Goal: Navigation & Orientation: Find specific page/section

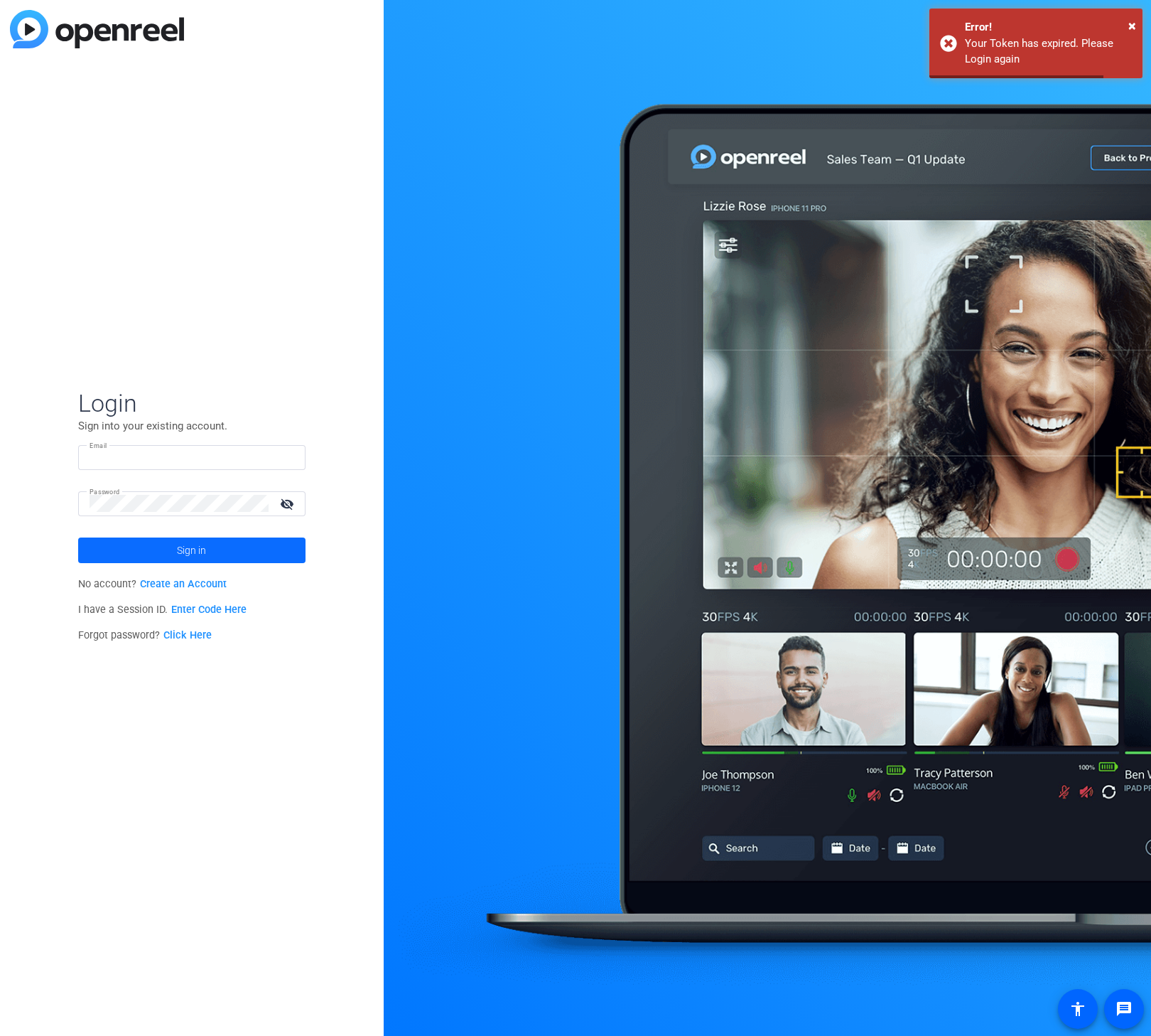
type input "nate@myproxypass.com"
click at [169, 543] on span at bounding box center [192, 551] width 227 height 34
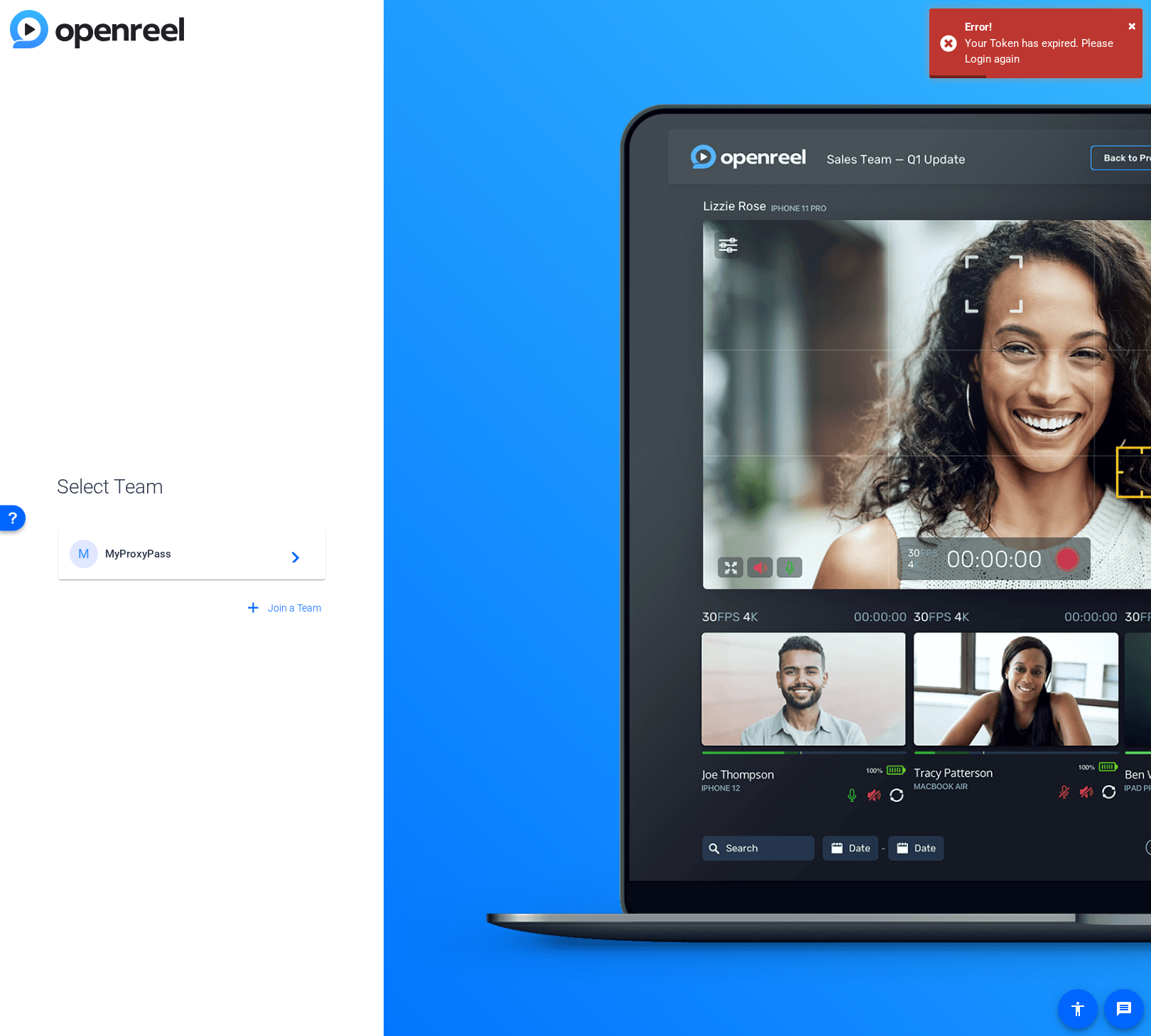
click at [188, 562] on div "M MyProxyPass navigate_next" at bounding box center [192, 553] width 244 height 28
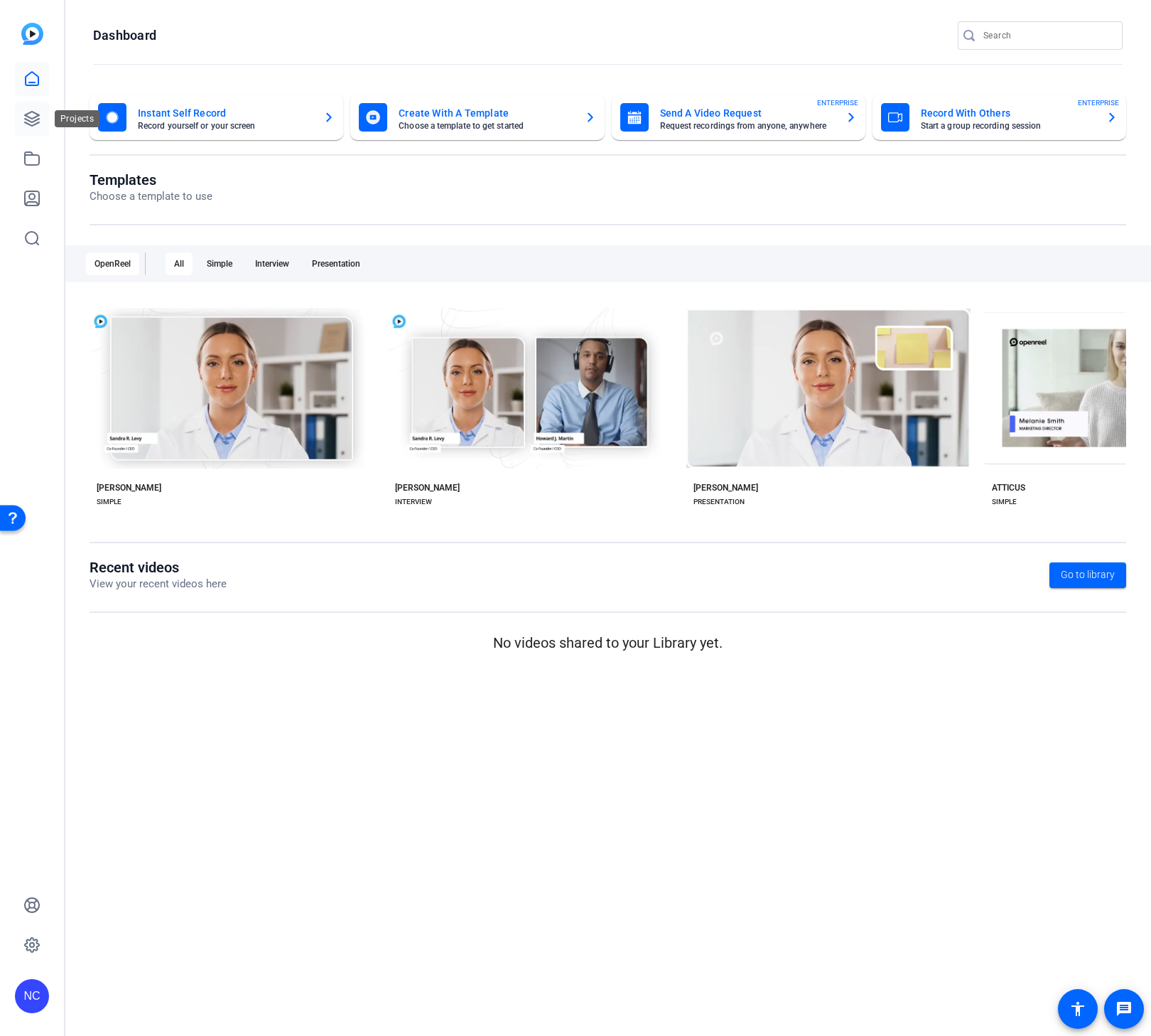
click at [39, 122] on icon at bounding box center [32, 119] width 15 height 15
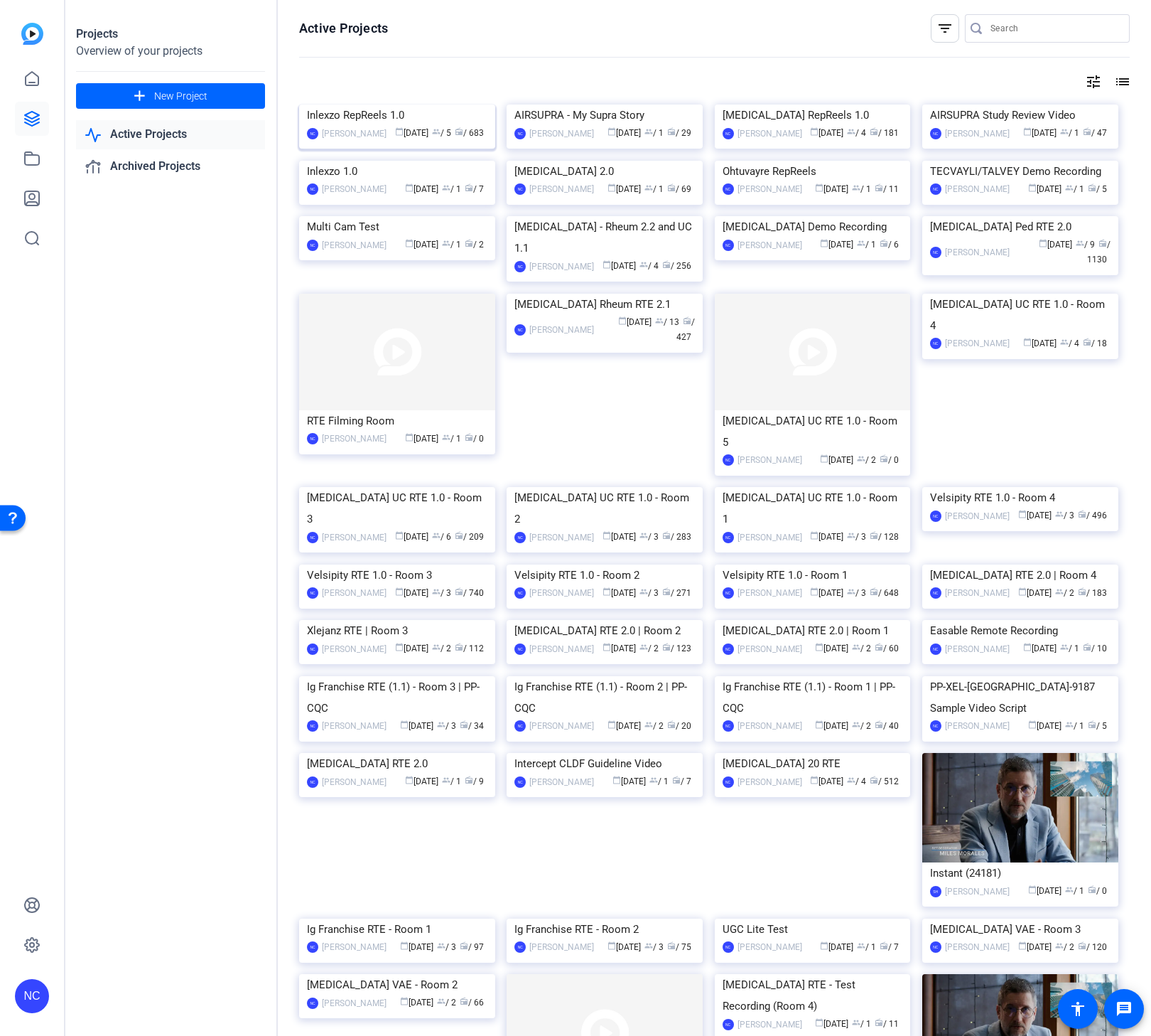
click at [358, 104] on img at bounding box center [397, 104] width 196 height 0
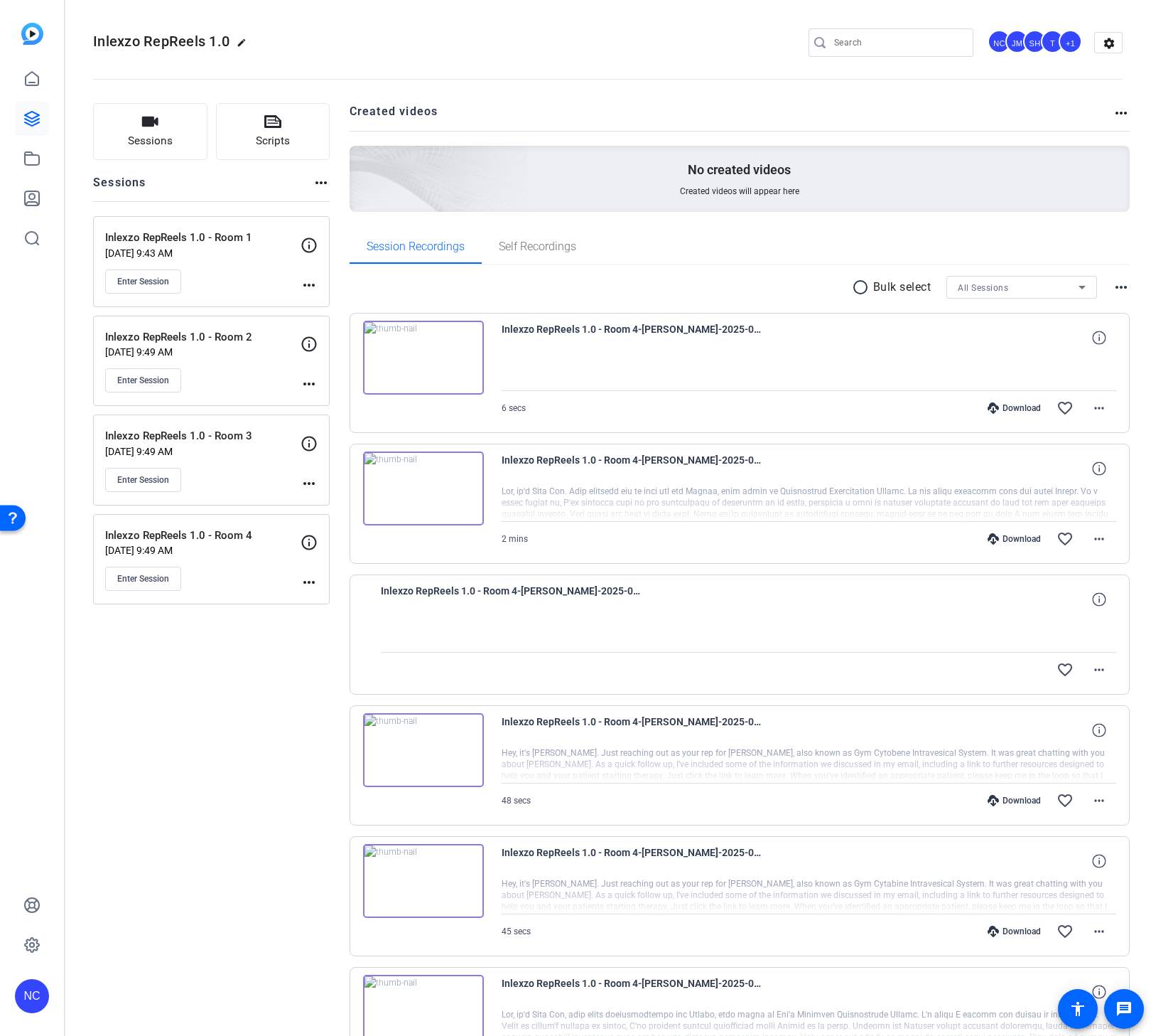
click at [34, 31] on img at bounding box center [33, 34] width 22 height 22
